Goal: Task Accomplishment & Management: Complete application form

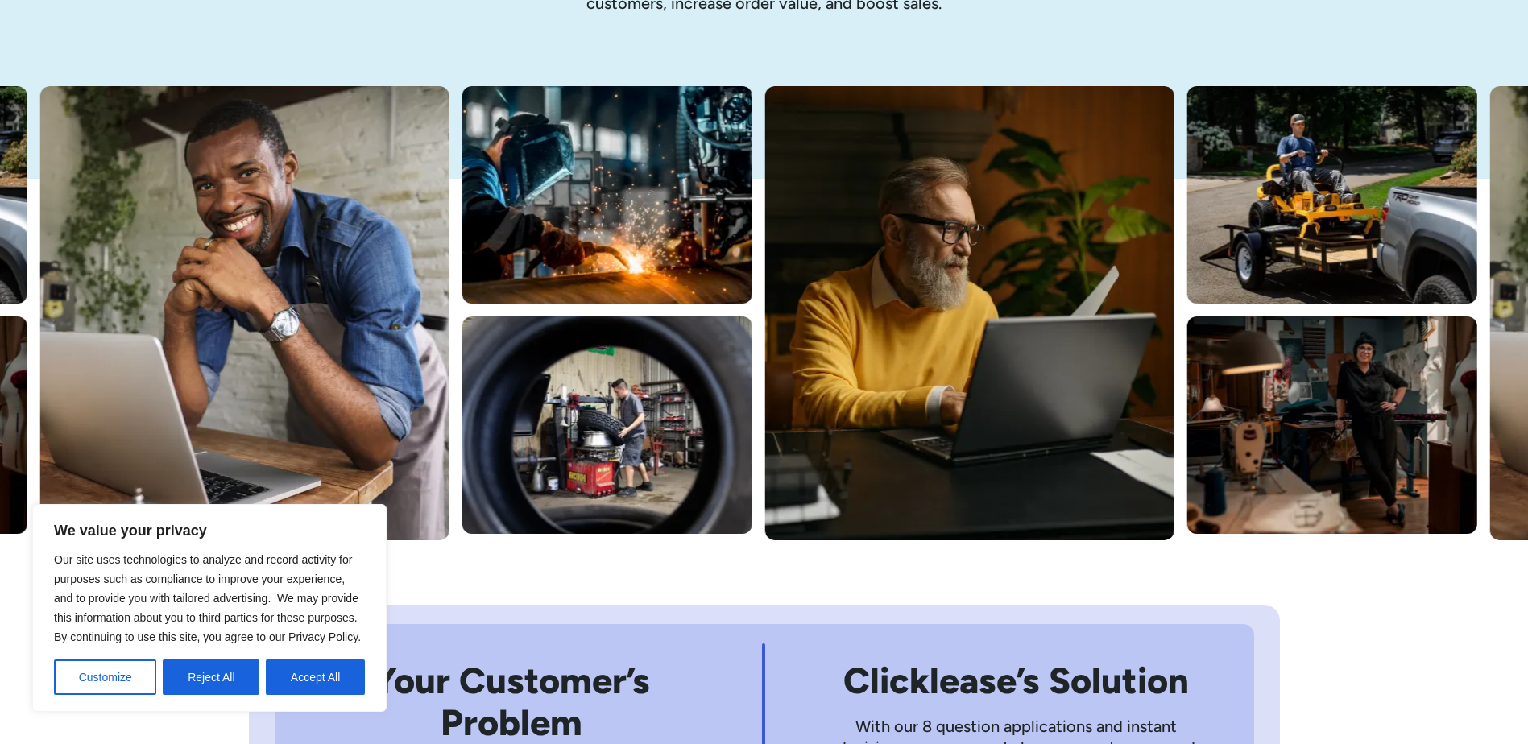
scroll to position [322, 0]
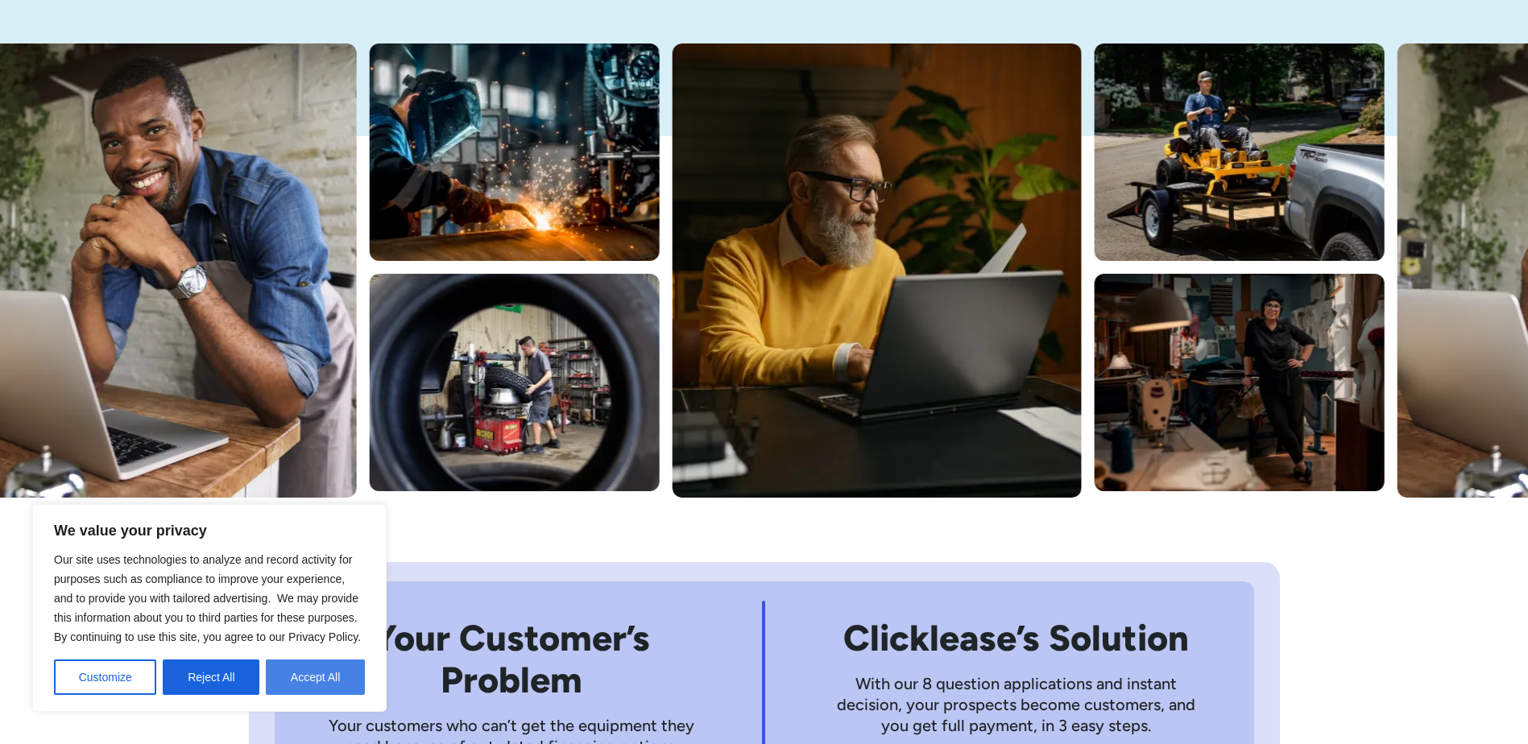
click at [307, 689] on button "Accept All" at bounding box center [315, 677] width 99 height 35
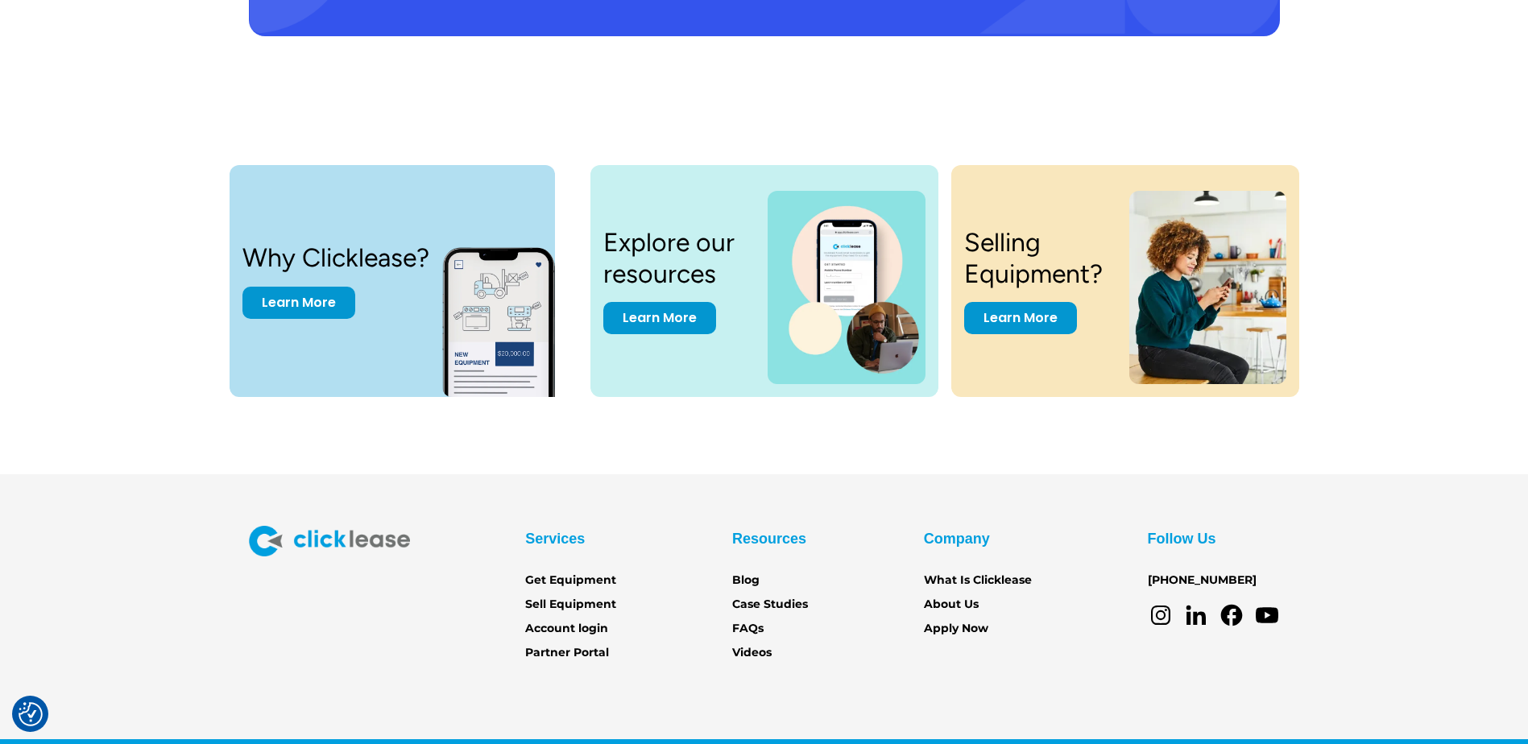
scroll to position [3341, 0]
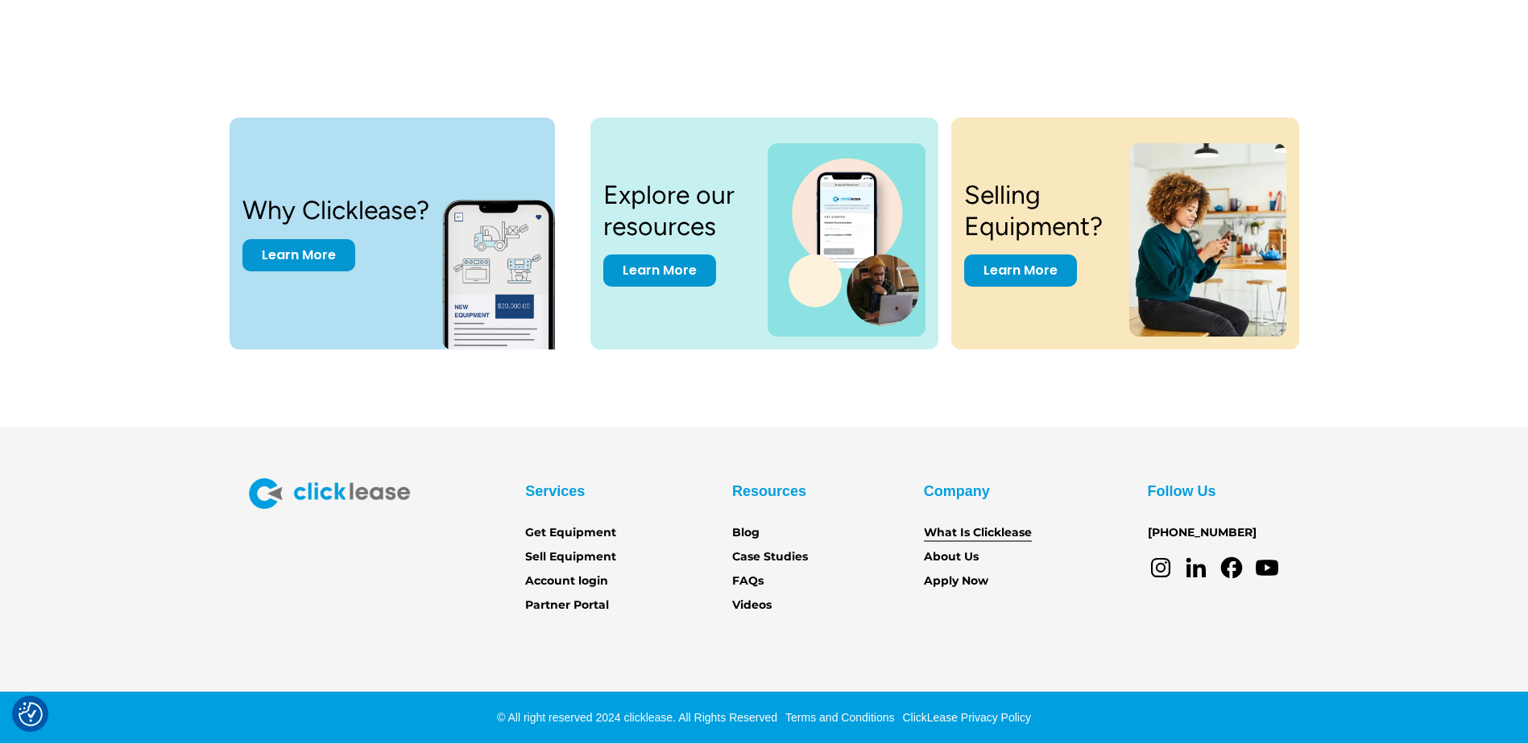
click at [969, 538] on link "What Is Clicklease" at bounding box center [978, 533] width 108 height 18
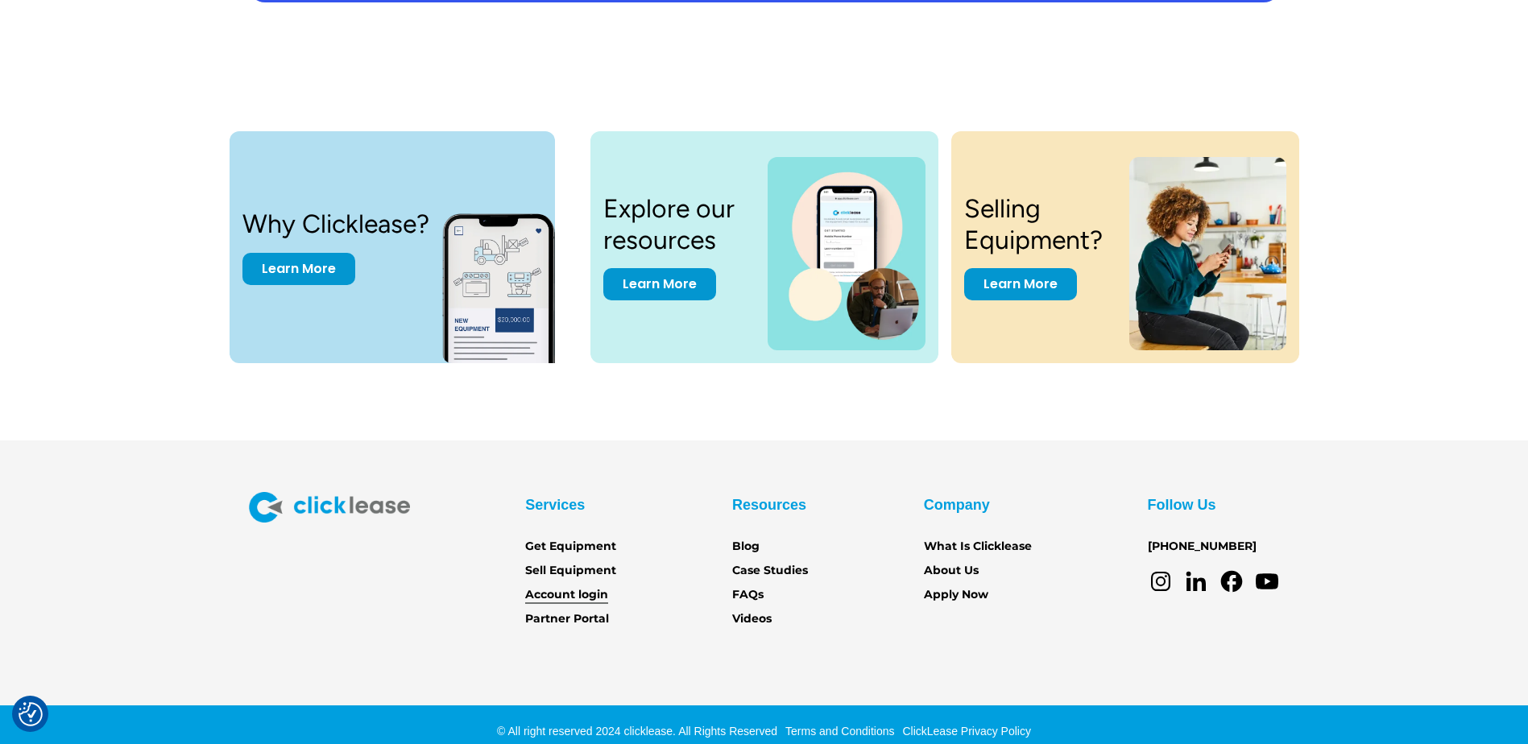
scroll to position [3341, 0]
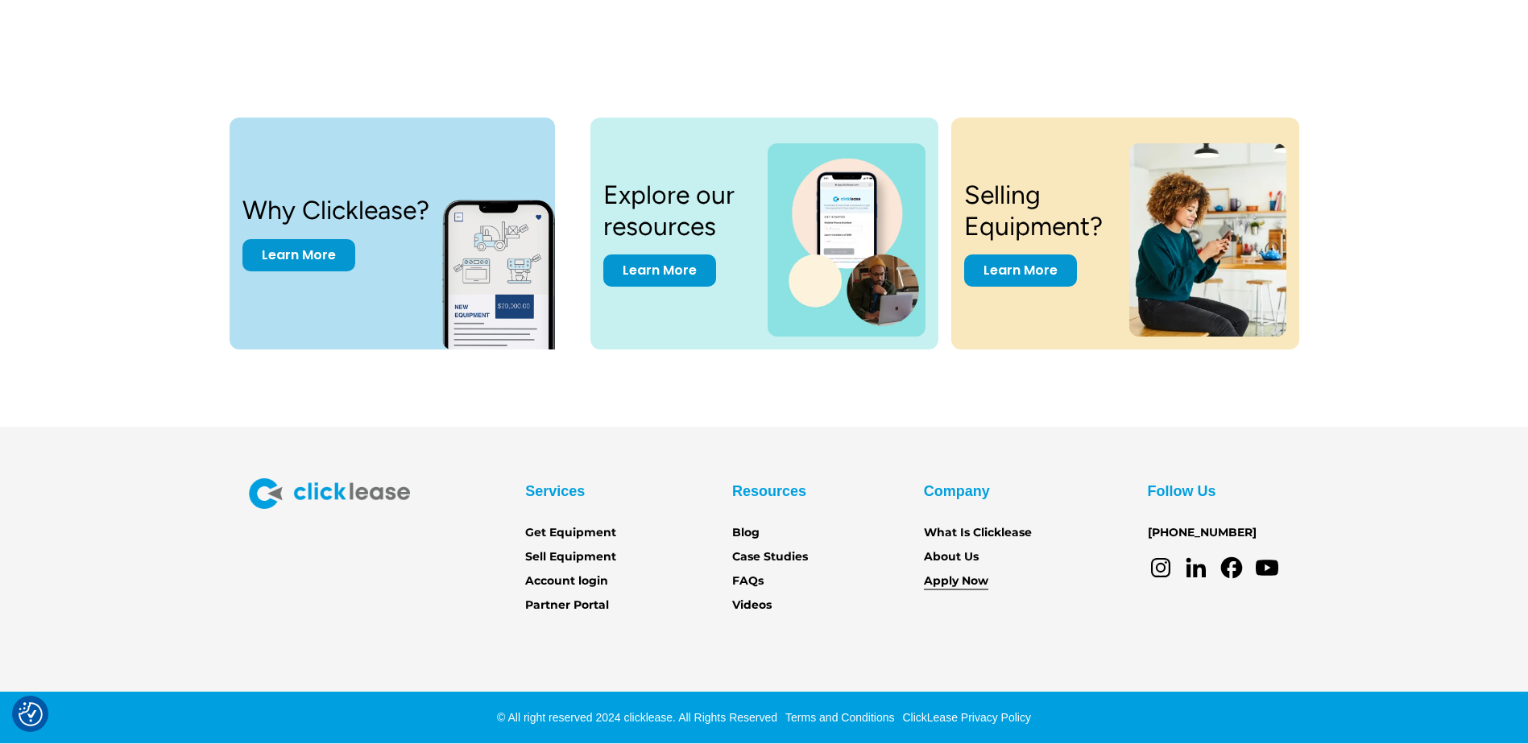
click at [955, 588] on link "Apply Now" at bounding box center [956, 582] width 64 height 18
